Goal: Task Accomplishment & Management: Complete application form

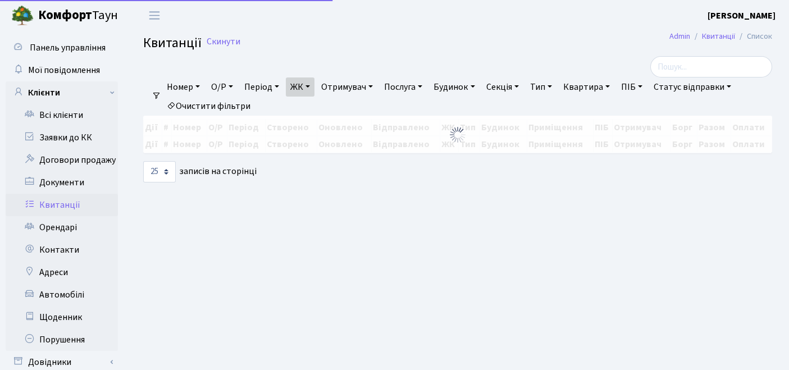
select select "25"
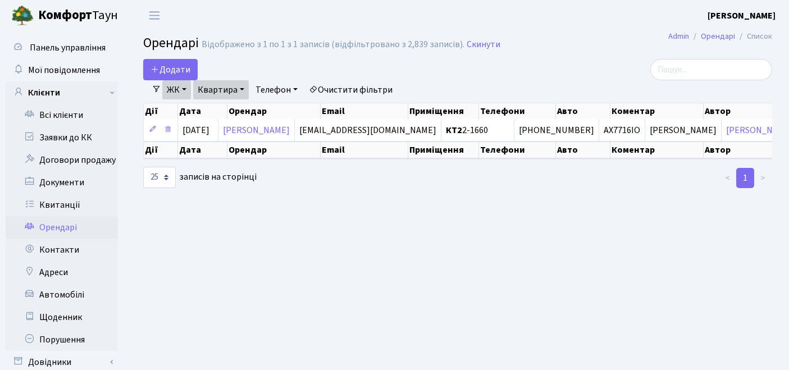
select select "25"
click at [362, 93] on link "Очистити фільтри" at bounding box center [350, 89] width 93 height 19
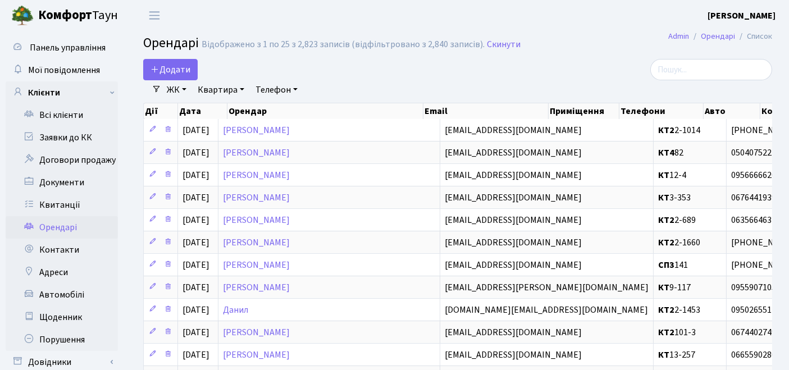
click at [189, 88] on link "ЖК" at bounding box center [176, 89] width 29 height 19
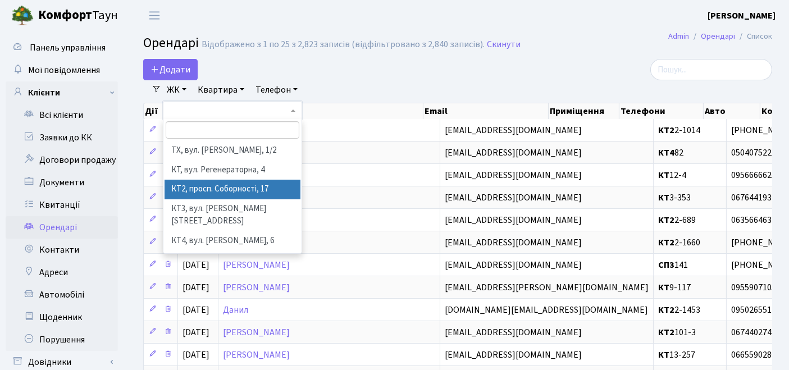
click at [200, 186] on li "КТ2, просп. Соборності, 17" at bounding box center [233, 190] width 136 height 20
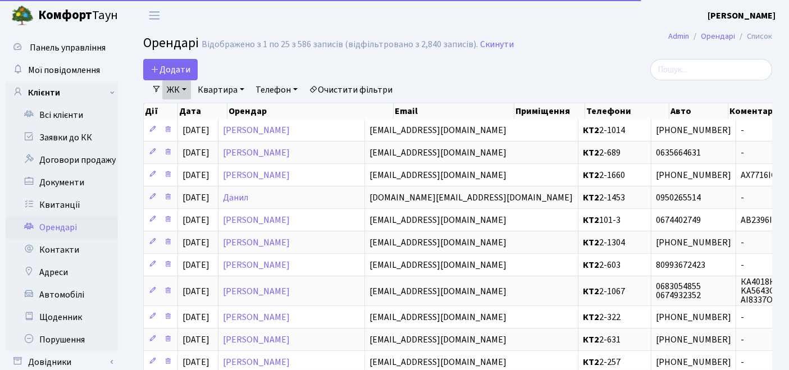
click at [220, 94] on link "Квартира" at bounding box center [221, 89] width 56 height 19
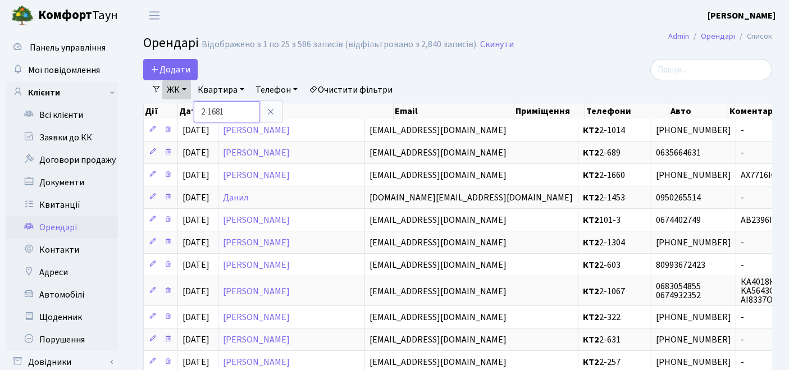
type input "2-1681"
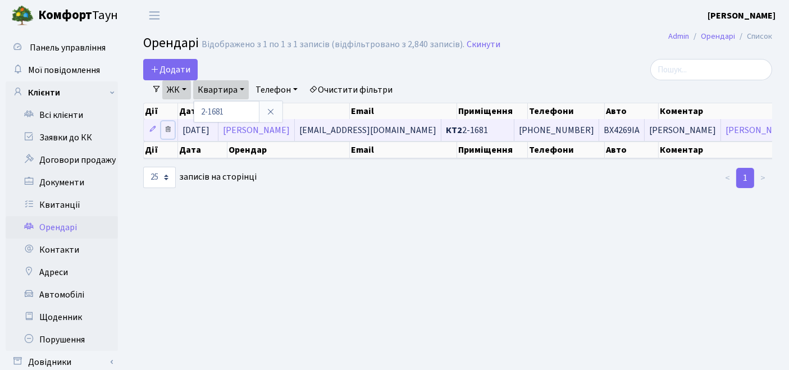
click at [168, 129] on icon at bounding box center [168, 129] width 8 height 8
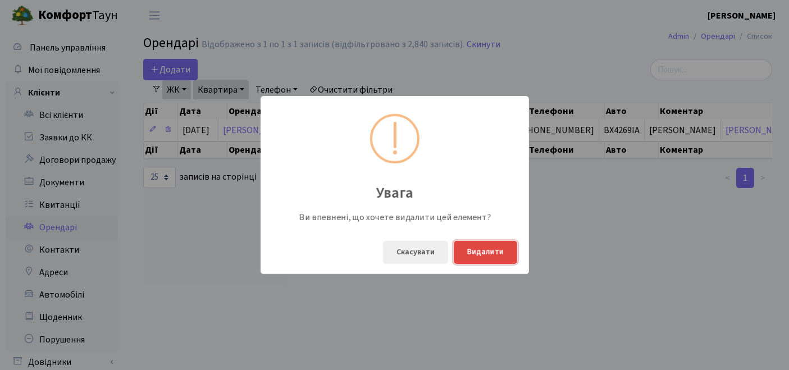
click at [476, 249] on button "Видалити" at bounding box center [485, 252] width 63 height 23
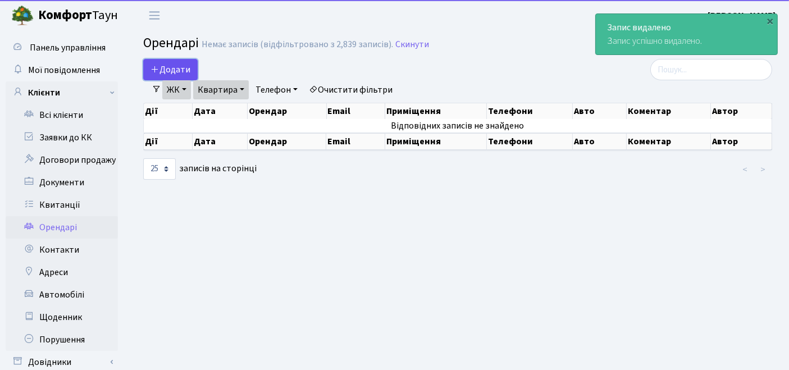
click at [174, 66] on span "Додати" at bounding box center [170, 69] width 40 height 12
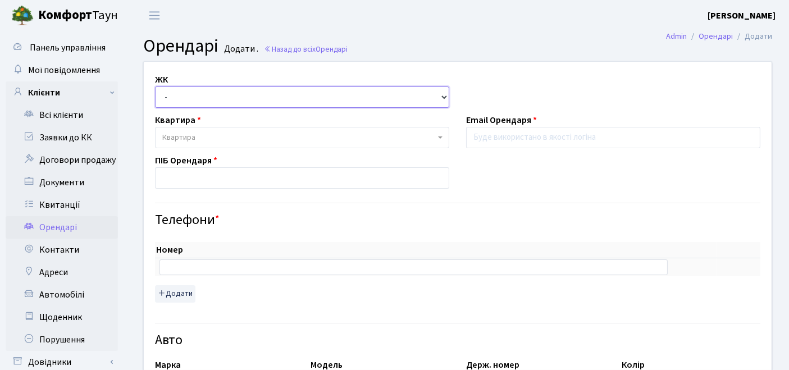
click at [203, 98] on select "- ТХ, вул. Ділова, 1/2 КТ, вул. Регенераторна, 4 КТ2, просп. Соборності, 17 КТ3…" at bounding box center [302, 96] width 294 height 21
select select "295"
click at [155, 86] on select "- ТХ, вул. Ділова, 1/2 КТ, вул. Регенераторна, 4 КТ2, просп. Соборності, 17 КТ3…" at bounding box center [302, 96] width 294 height 21
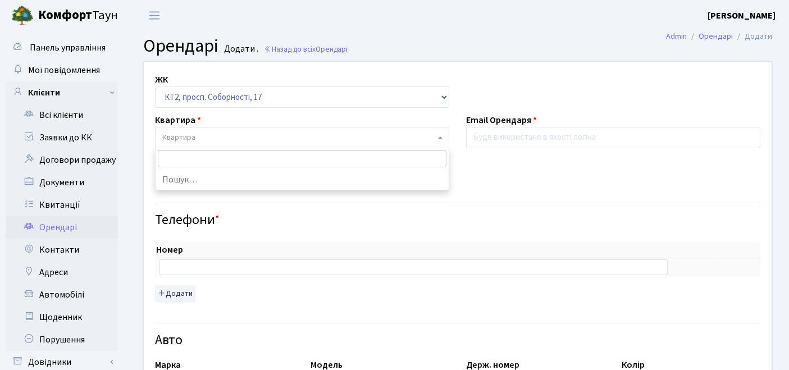
click at [196, 140] on span "Квартира" at bounding box center [298, 137] width 273 height 11
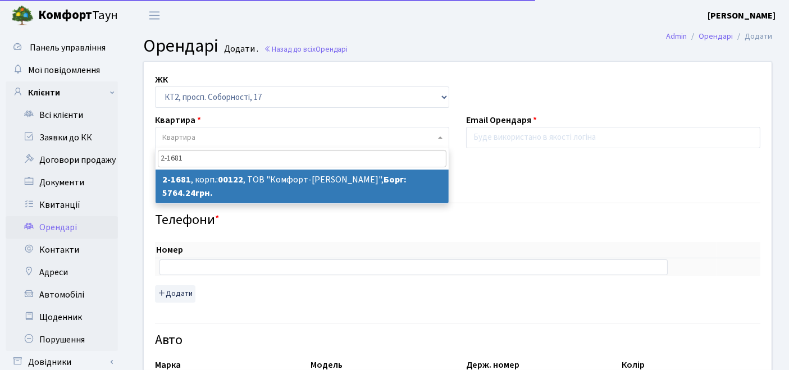
type input "2-1681"
select select "13296"
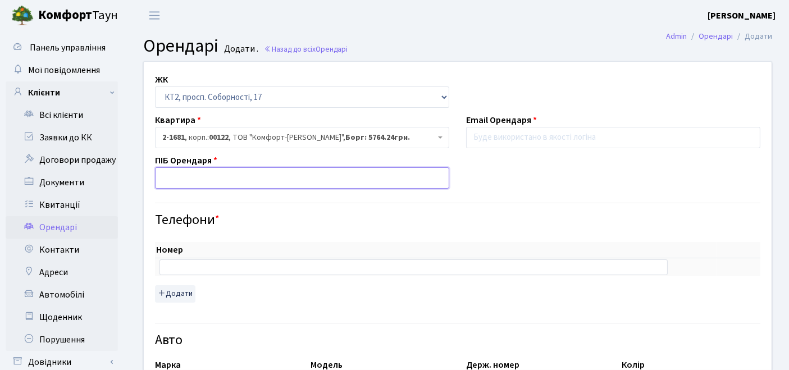
click at [243, 178] on input "text" at bounding box center [302, 177] width 294 height 21
paste input "Співак Єлизавета Євгенівна"
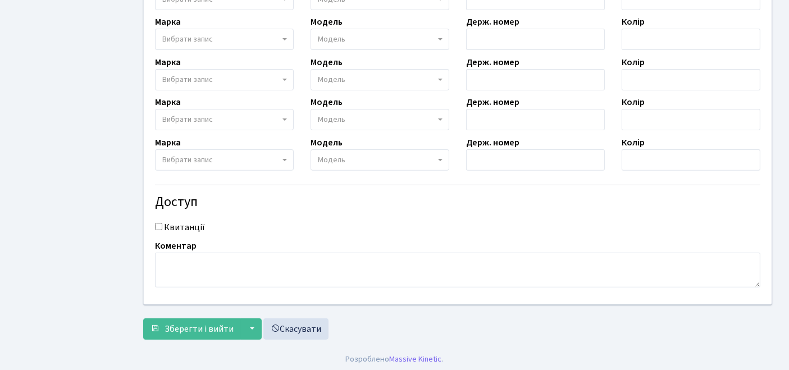
scroll to position [425, 0]
type input "Співак Єлизавета Євгенівна"
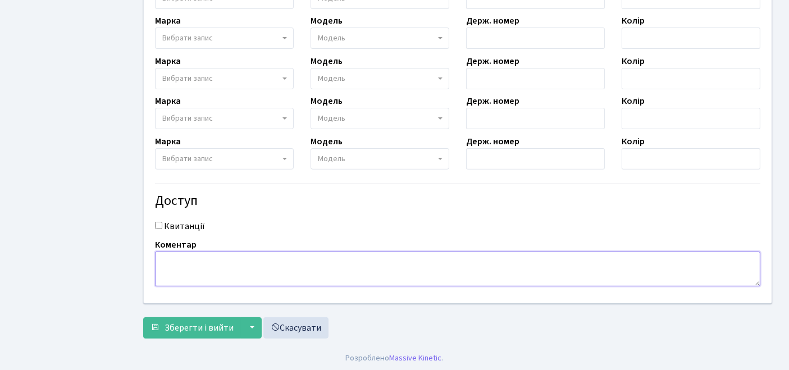
click at [226, 267] on textarea at bounding box center [457, 269] width 605 height 35
paste textarea "Співак Єлизавета Євгенівна"
type textarea "Співак Єлизавета Євгенівна"
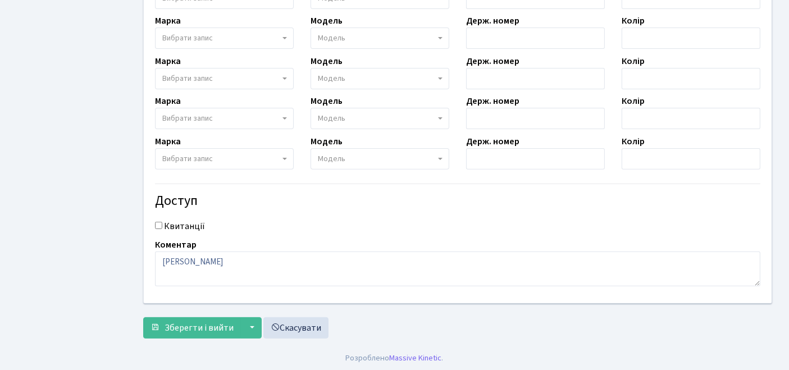
click at [158, 222] on input "Квитанції" at bounding box center [158, 225] width 7 height 7
checkbox input "true"
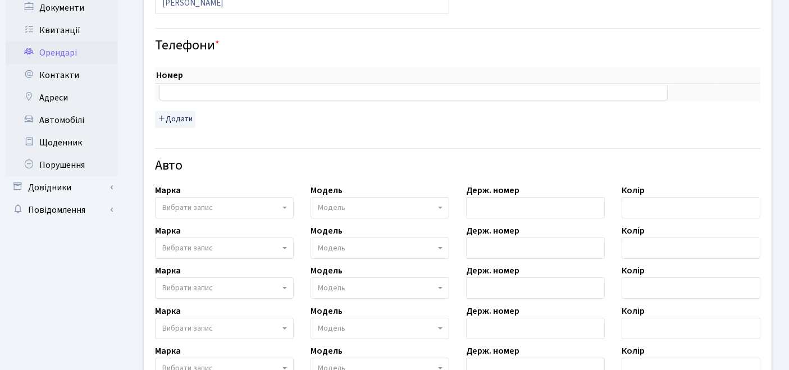
scroll to position [0, 0]
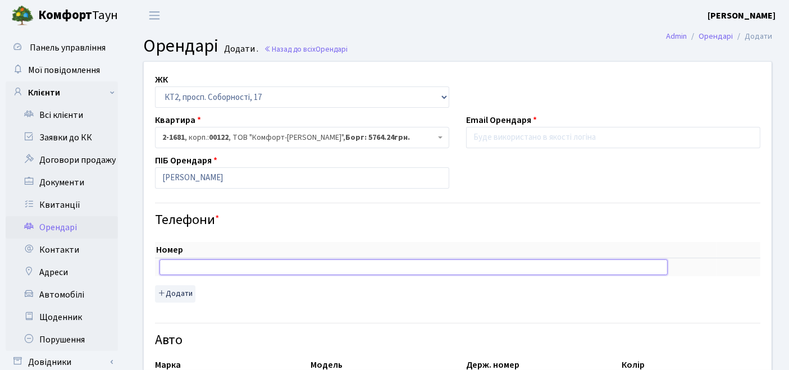
click at [241, 267] on input "text" at bounding box center [413, 267] width 508 height 16
paste input "+380 67 665 26 90"
type input "+380 67 665 26 90"
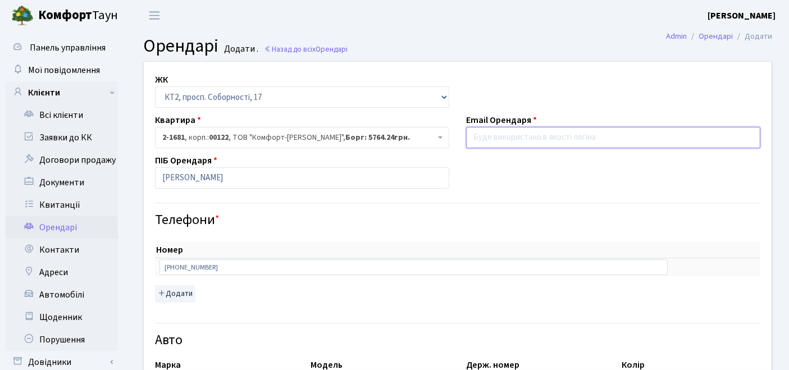
click at [543, 134] on input "email" at bounding box center [613, 137] width 294 height 21
paste input "lizo4kasolnishko@gmail.com"
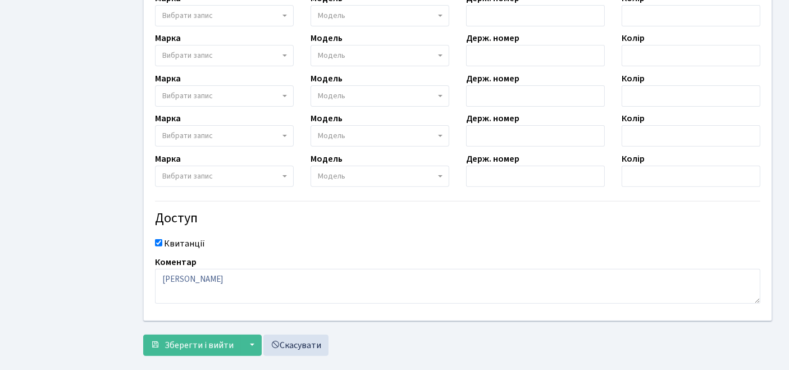
scroll to position [425, 0]
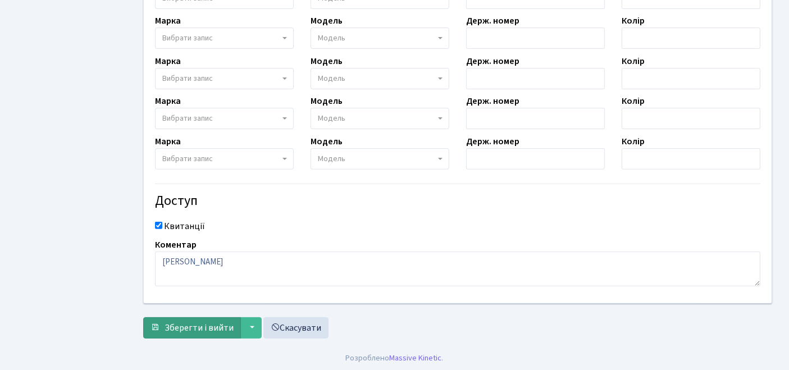
type input "lizo4kasolnishko@gmail.com"
click at [180, 324] on span "Зберегти і вийти" at bounding box center [199, 328] width 69 height 12
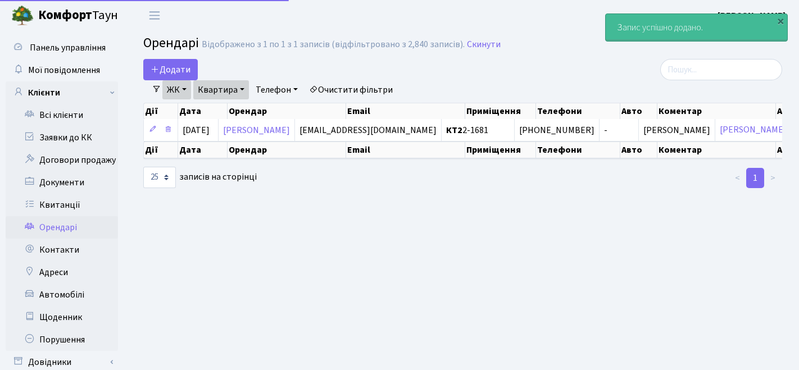
select select "25"
